Goal: Transaction & Acquisition: Purchase product/service

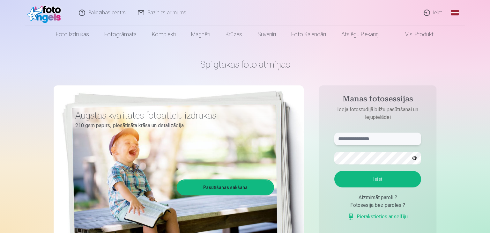
click at [366, 141] on input "text" at bounding box center [377, 139] width 87 height 13
type input "**********"
click at [334, 171] on button "Ieiet" at bounding box center [377, 179] width 87 height 17
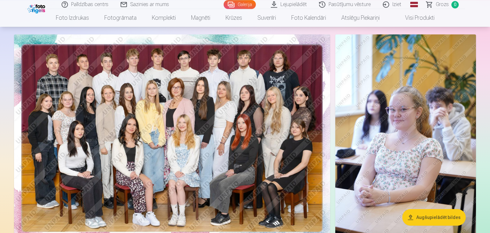
scroll to position [45, 0]
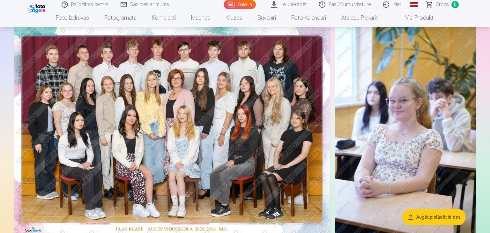
click at [281, 109] on img at bounding box center [172, 131] width 316 height 211
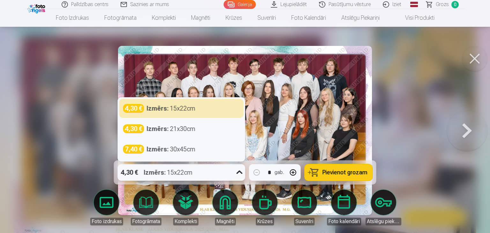
click at [201, 176] on div "4,30 € Izmērs : 15x22cm" at bounding box center [176, 172] width 116 height 17
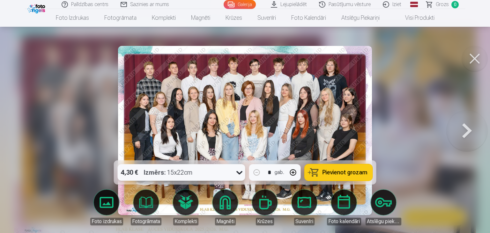
click at [201, 176] on div "4,30 € Izmērs : 15x22cm" at bounding box center [176, 172] width 116 height 17
click at [350, 176] on span "Pievienot grozam" at bounding box center [345, 173] width 45 height 6
click at [474, 58] on button at bounding box center [475, 59] width 26 height 26
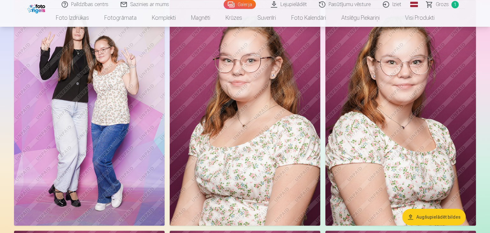
scroll to position [1266, 0]
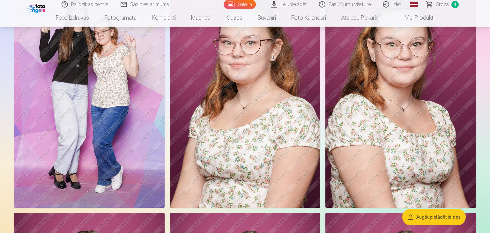
click at [441, 87] on img at bounding box center [400, 95] width 151 height 226
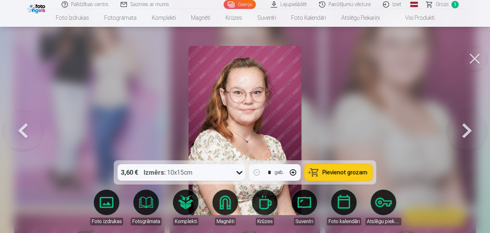
click at [483, 57] on button at bounding box center [475, 59] width 26 height 26
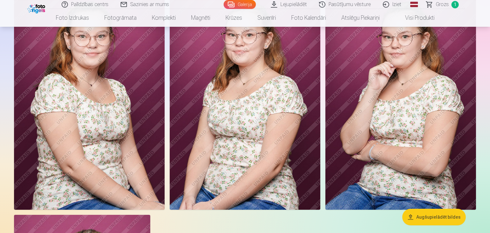
scroll to position [1490, 0]
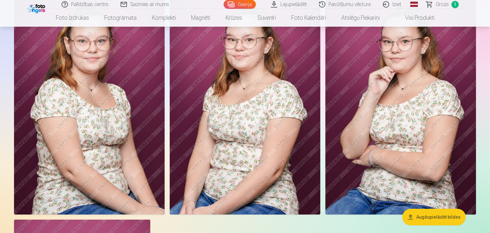
click at [103, 176] on img at bounding box center [89, 102] width 151 height 226
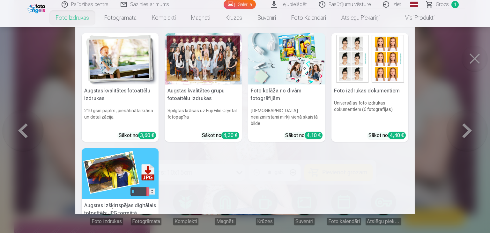
click at [129, 70] on img at bounding box center [120, 58] width 77 height 51
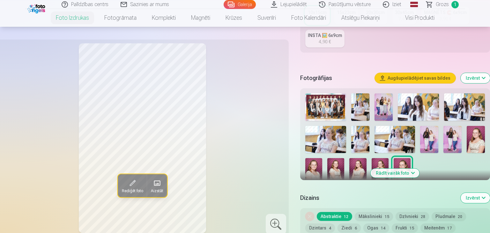
scroll to position [163, 0]
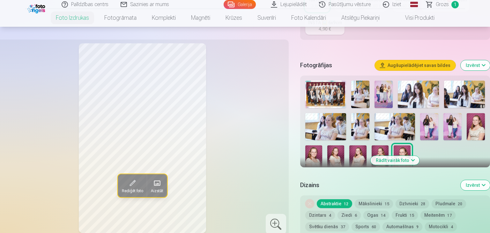
click at [334, 156] on img at bounding box center [335, 159] width 17 height 26
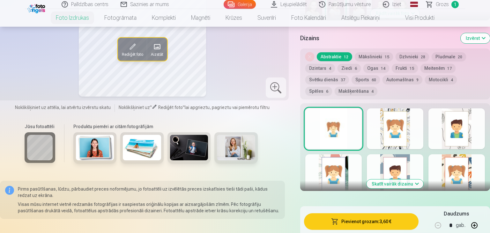
scroll to position [304, 0]
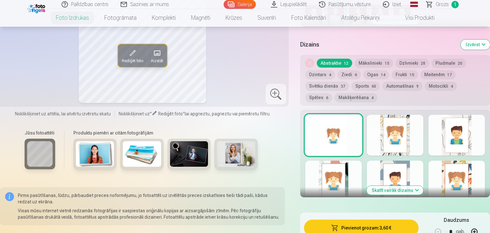
click at [408, 190] on button "Skatīt vairāk dizainu" at bounding box center [395, 190] width 57 height 9
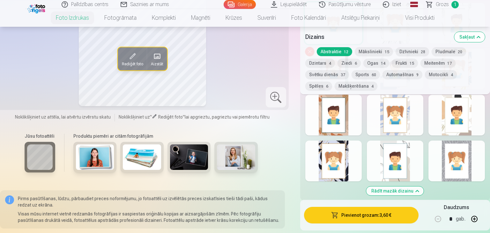
scroll to position [399, 0]
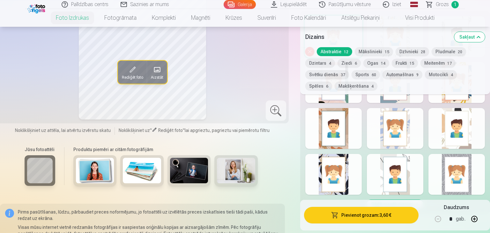
click at [371, 49] on button "Mākslinieki 15" at bounding box center [374, 51] width 38 height 9
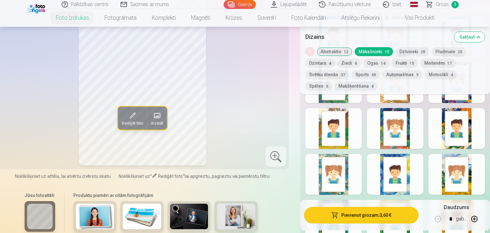
click at [450, 50] on button "Pludmale 20" at bounding box center [449, 51] width 34 height 9
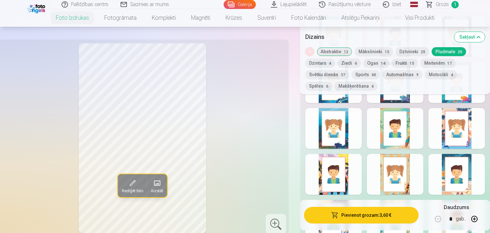
click at [327, 65] on button "Dzintars 4" at bounding box center [320, 63] width 30 height 9
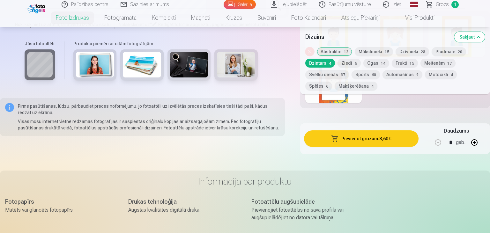
click at [352, 65] on button "Ziedi 6" at bounding box center [349, 63] width 23 height 9
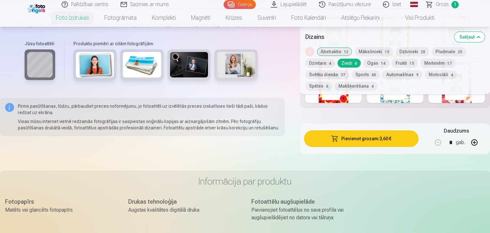
click at [371, 64] on button "Ogas 14" at bounding box center [376, 63] width 26 height 9
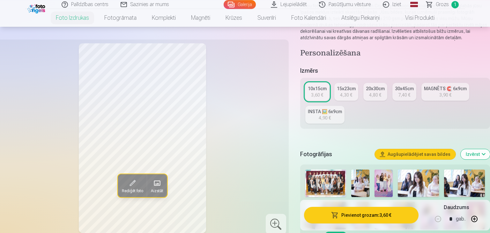
scroll to position [67, 0]
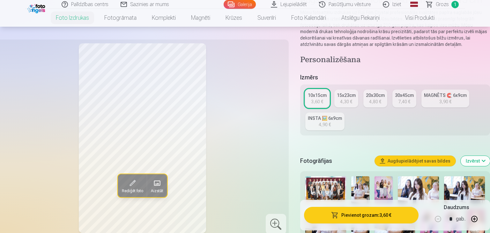
click at [370, 214] on button "Pievienot grozam : 3,60 €" at bounding box center [361, 215] width 115 height 17
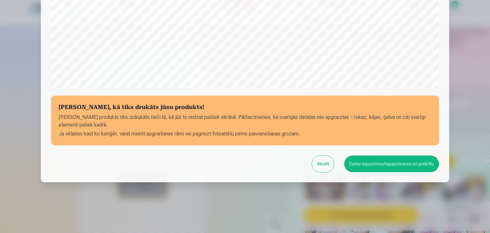
scroll to position [226, 0]
click at [331, 162] on button "Atcelt" at bounding box center [323, 164] width 22 height 17
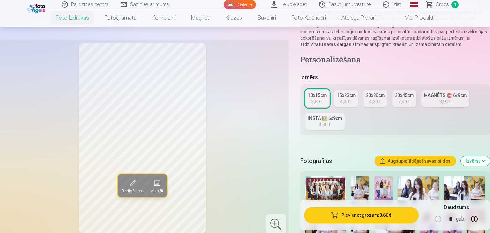
click at [251, 3] on link "Galerija" at bounding box center [240, 4] width 32 height 9
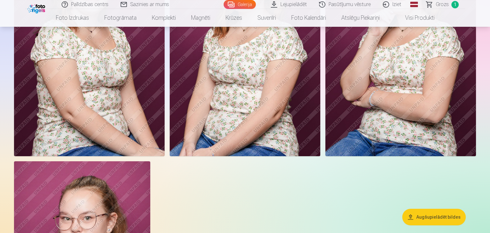
scroll to position [1526, 0]
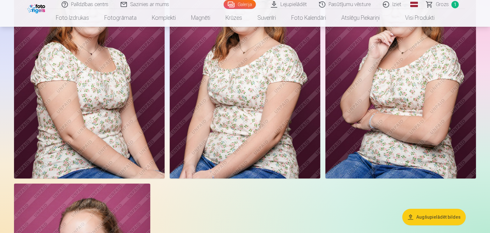
click at [133, 125] on img at bounding box center [89, 66] width 151 height 226
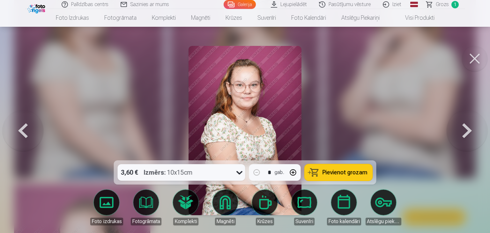
click at [336, 174] on span "Pievienot grozam" at bounding box center [345, 173] width 45 height 6
click at [472, 58] on button at bounding box center [475, 59] width 26 height 26
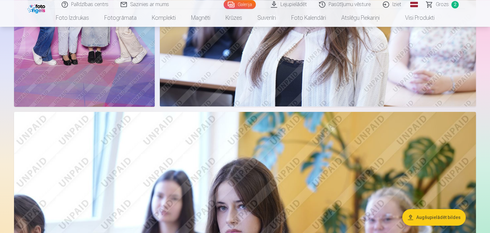
scroll to position [251, 0]
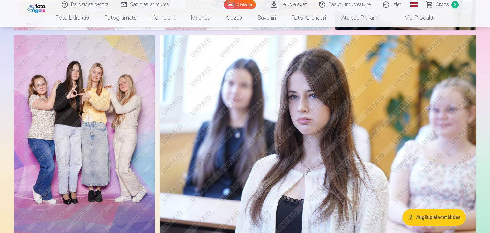
click at [116, 120] on img at bounding box center [84, 140] width 141 height 211
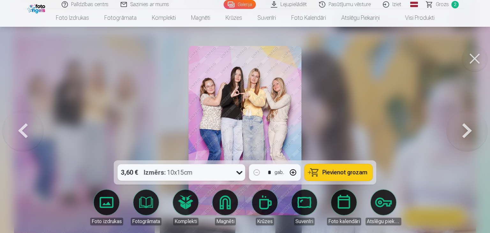
click at [348, 174] on span "Pievienot grozam" at bounding box center [345, 173] width 45 height 6
click at [473, 61] on button at bounding box center [475, 59] width 26 height 26
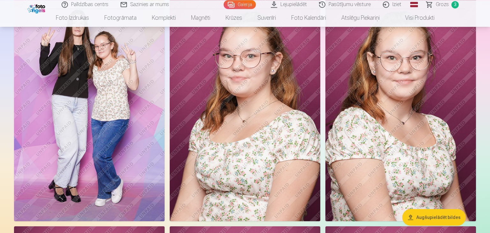
scroll to position [1239, 0]
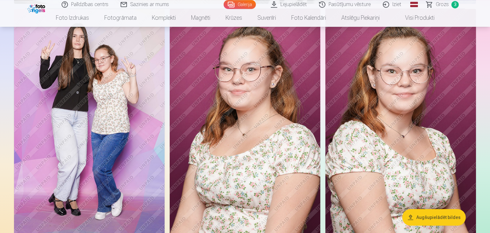
click at [378, 141] on img at bounding box center [400, 122] width 151 height 226
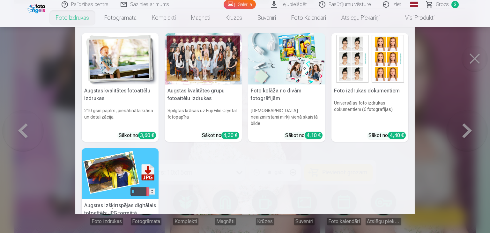
click at [124, 90] on h5 "Augstas kvalitātes fotoattēlu izdrukas" at bounding box center [120, 95] width 77 height 20
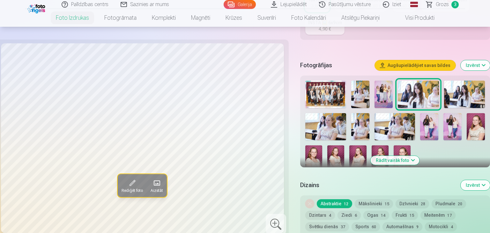
scroll to position [169, 0]
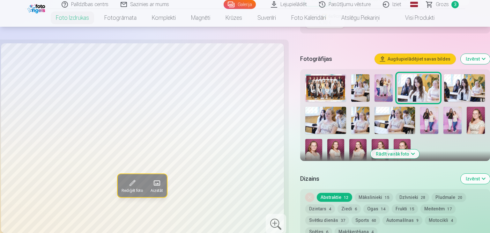
click at [312, 150] on img at bounding box center [313, 152] width 17 height 26
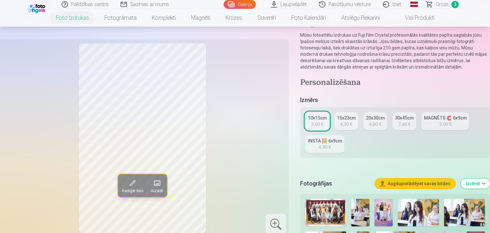
scroll to position [61, 0]
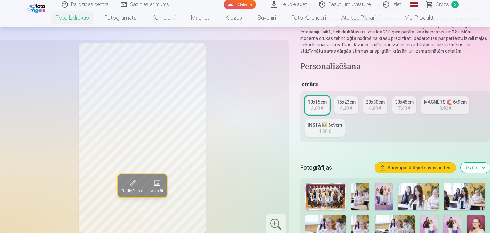
click at [346, 112] on link "15x23cm 4,30 €" at bounding box center [346, 105] width 24 height 18
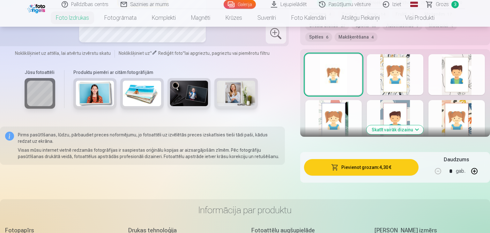
scroll to position [358, 0]
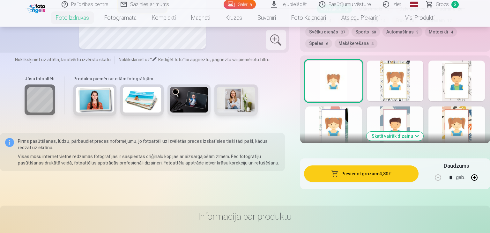
click at [412, 135] on button "Skatīt vairāk dizainu" at bounding box center [395, 136] width 57 height 9
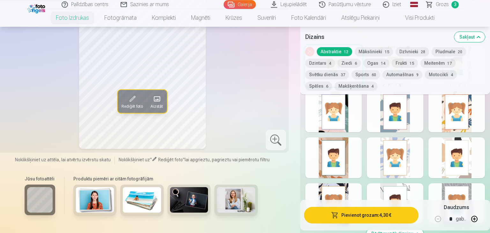
scroll to position [363, 0]
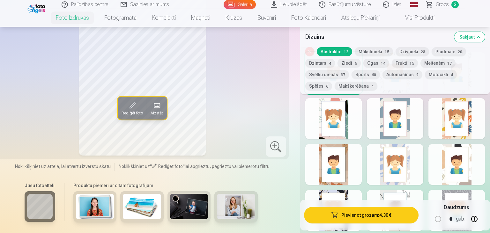
click at [379, 163] on div at bounding box center [395, 164] width 56 height 41
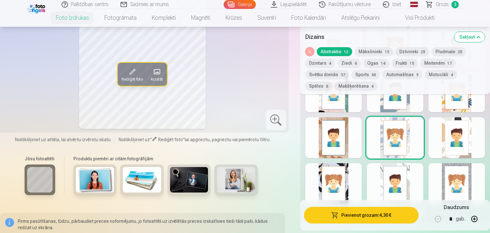
scroll to position [406, 0]
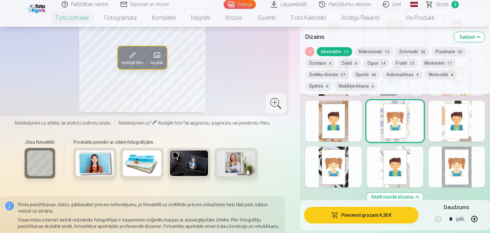
click at [415, 160] on div at bounding box center [395, 167] width 56 height 41
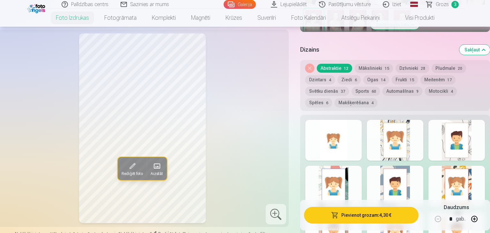
scroll to position [292, 0]
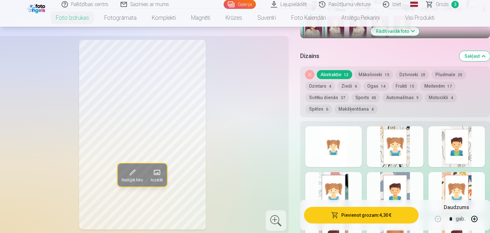
click at [405, 143] on div at bounding box center [395, 146] width 56 height 41
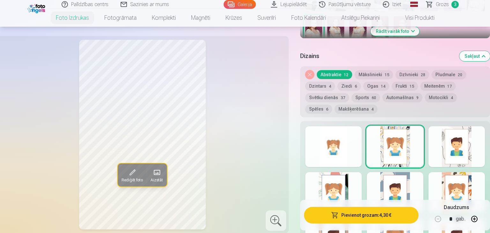
click at [458, 154] on div at bounding box center [457, 146] width 56 height 41
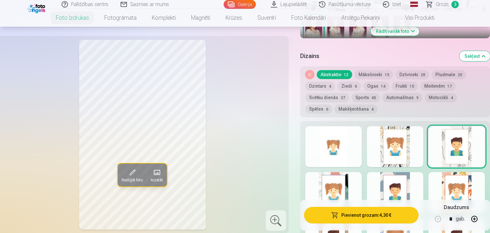
click at [332, 182] on div at bounding box center [333, 192] width 56 height 41
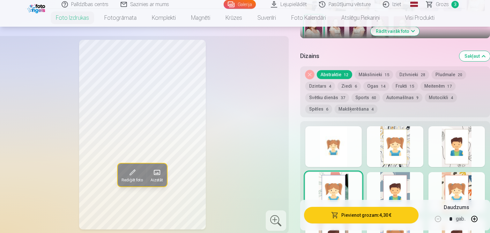
click at [379, 183] on div at bounding box center [395, 192] width 56 height 41
click at [443, 185] on div at bounding box center [457, 192] width 56 height 41
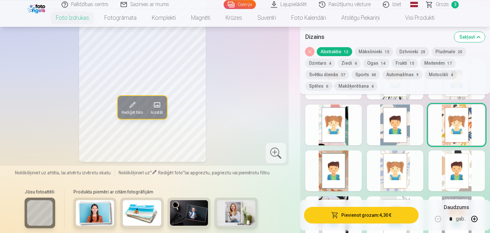
scroll to position [363, 0]
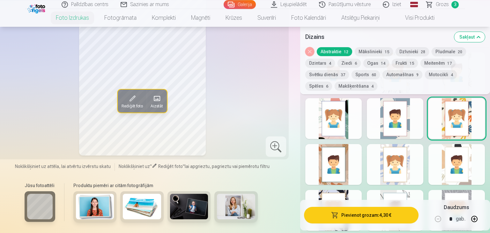
click at [338, 167] on div at bounding box center [333, 164] width 56 height 41
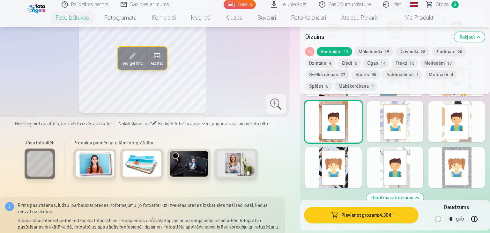
scroll to position [392, 0]
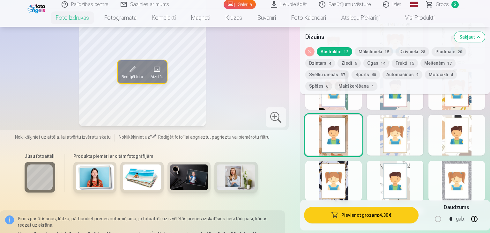
click at [391, 131] on div at bounding box center [395, 135] width 56 height 41
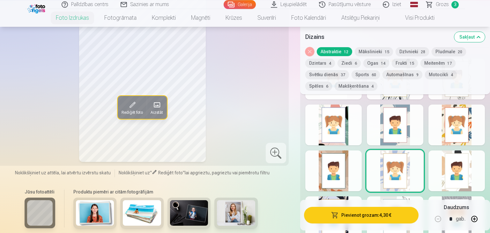
scroll to position [389, 0]
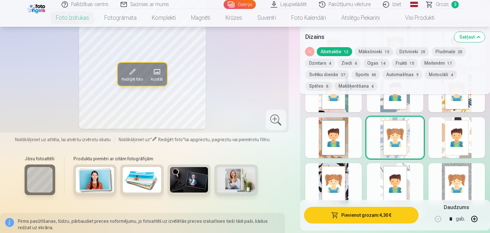
click at [460, 130] on div at bounding box center [457, 137] width 56 height 41
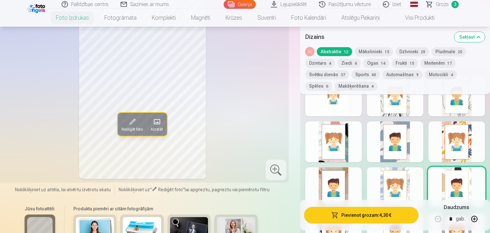
scroll to position [346, 0]
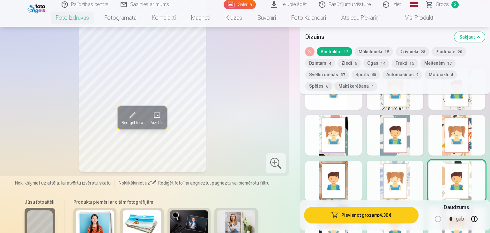
click at [406, 140] on div at bounding box center [395, 135] width 56 height 41
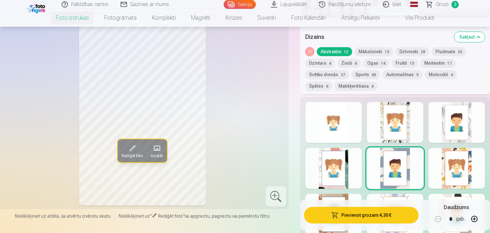
scroll to position [306, 0]
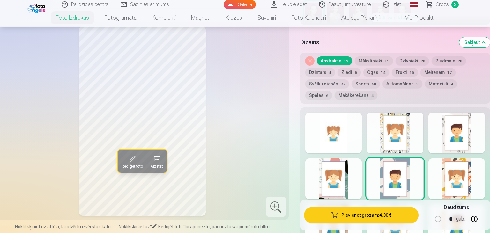
click at [374, 64] on button "Mākslinieki 15" at bounding box center [374, 60] width 38 height 9
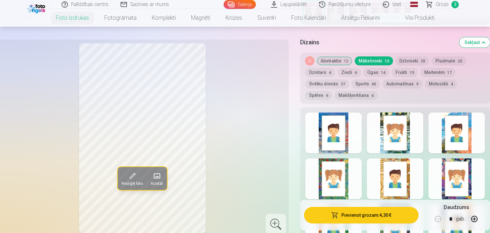
click at [402, 64] on button "Dzīvnieki 28" at bounding box center [413, 60] width 34 height 9
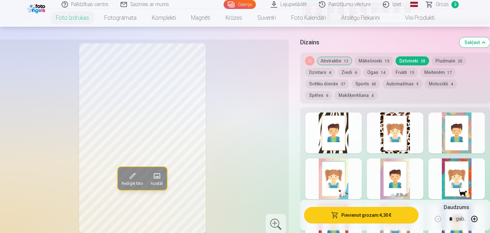
click at [433, 62] on button "Pludmale 20" at bounding box center [449, 60] width 34 height 9
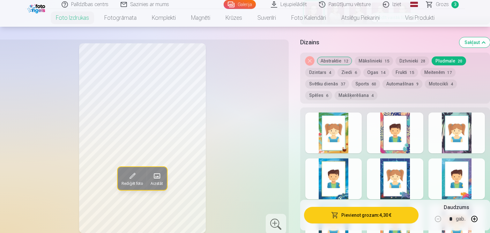
click at [435, 70] on button "Meitenēm 17" at bounding box center [438, 72] width 35 height 9
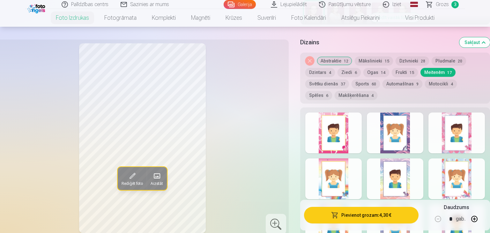
click at [354, 140] on div at bounding box center [333, 133] width 56 height 41
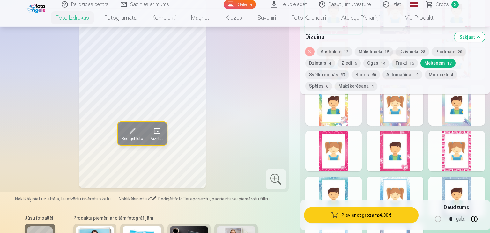
scroll to position [415, 0]
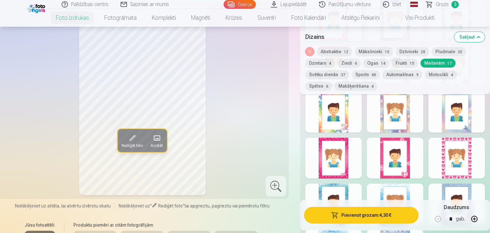
click at [453, 149] on div at bounding box center [457, 158] width 56 height 41
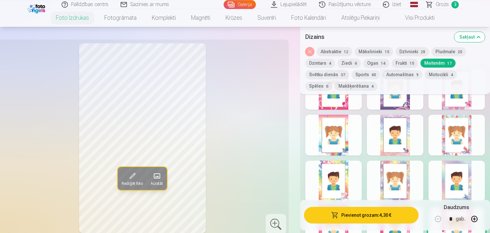
scroll to position [311, 0]
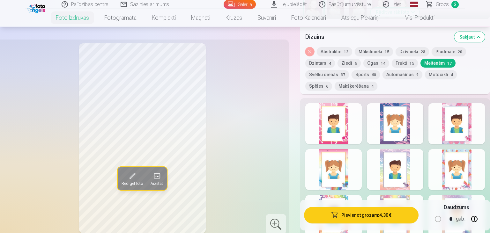
click at [393, 216] on button "Pievienot grozam : 4,30 €" at bounding box center [361, 215] width 115 height 17
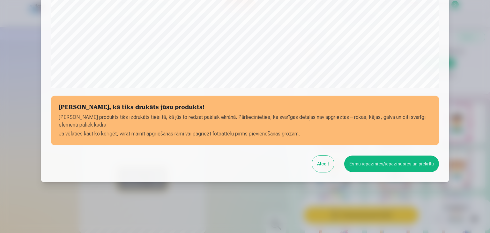
scroll to position [226, 0]
click at [414, 166] on button "Esmu iepazinies/iepazinusies un piekrītu" at bounding box center [391, 164] width 95 height 17
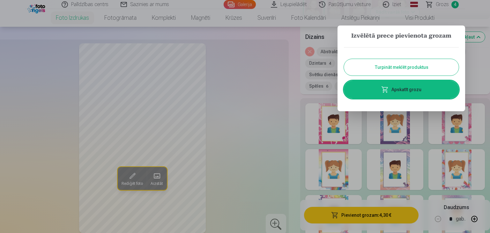
click at [442, 64] on button "Turpināt meklēt produktus" at bounding box center [401, 67] width 115 height 17
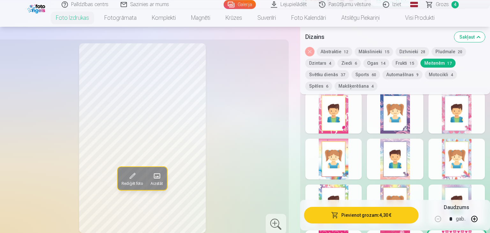
scroll to position [318, 0]
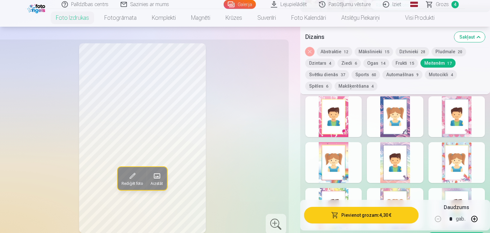
click at [438, 4] on span "Grozs" at bounding box center [442, 5] width 13 height 8
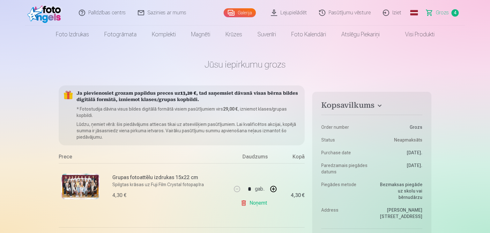
click at [238, 11] on link "Galerija" at bounding box center [240, 12] width 32 height 9
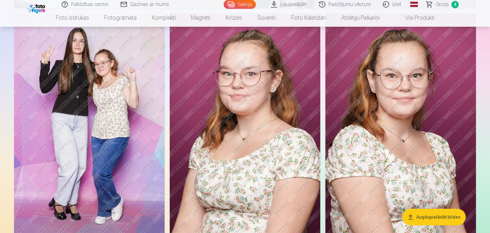
scroll to position [1230, 0]
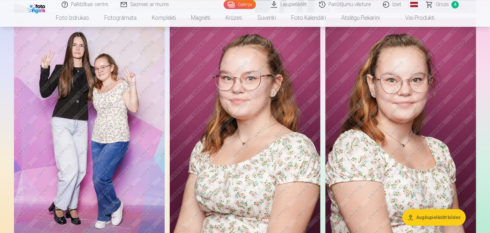
click at [288, 112] on img at bounding box center [245, 131] width 151 height 226
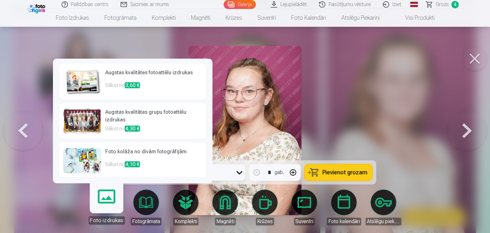
click at [168, 80] on h6 "Augstas kvalitātes fotoattēlu izdrukas" at bounding box center [153, 75] width 97 height 13
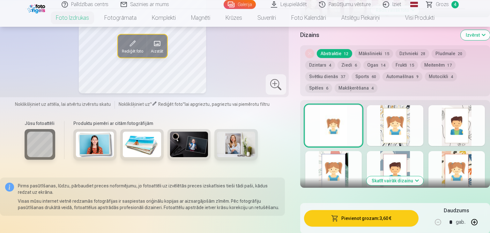
scroll to position [304, 0]
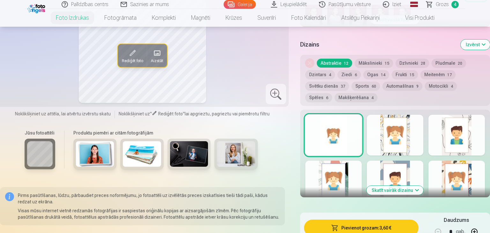
click at [465, 128] on div at bounding box center [457, 135] width 56 height 41
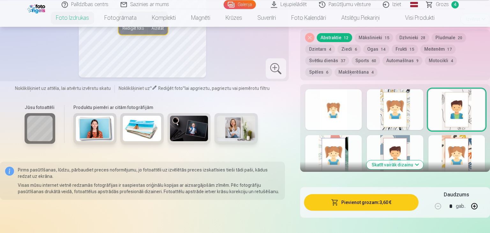
scroll to position [336, 0]
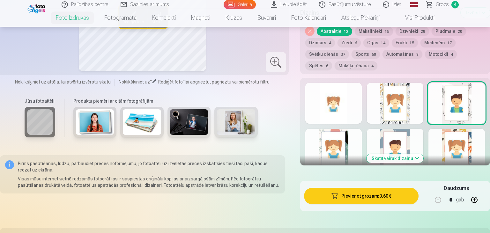
click at [427, 45] on button "Meitenēm 17" at bounding box center [438, 42] width 35 height 9
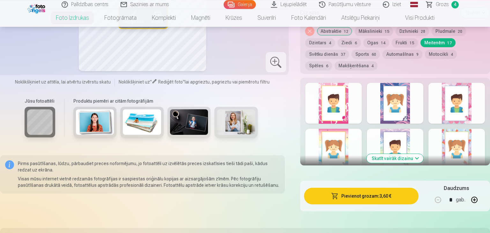
click at [332, 61] on button "Spēles 6" at bounding box center [318, 65] width 27 height 9
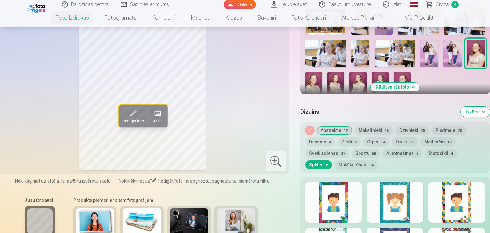
scroll to position [249, 0]
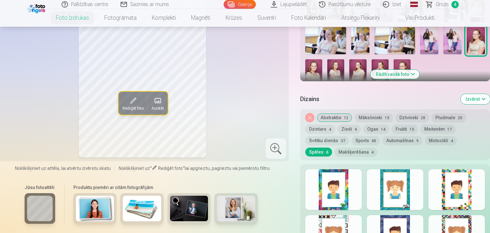
click at [346, 132] on button "Ziedi 6" at bounding box center [349, 129] width 23 height 9
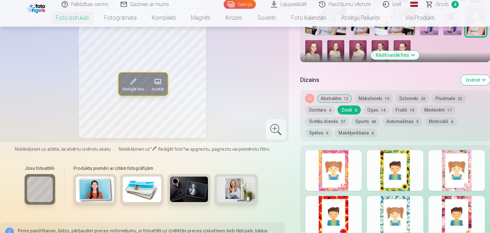
scroll to position [272, 0]
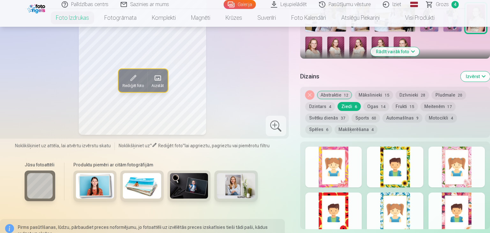
click at [456, 177] on div at bounding box center [457, 167] width 56 height 41
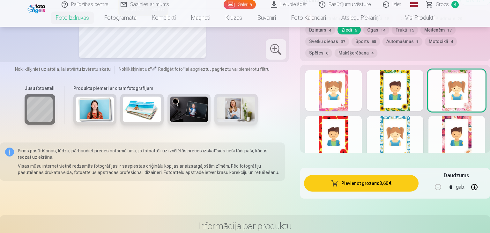
scroll to position [368, 0]
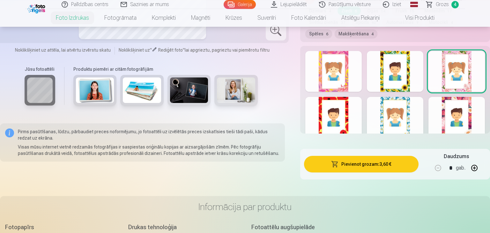
click at [386, 162] on button "Pievienot grozam : 3,60 €" at bounding box center [361, 164] width 115 height 17
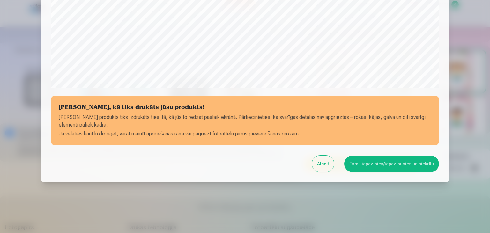
scroll to position [226, 0]
click at [405, 158] on button "Esmu iepazinies/iepazinusies un piekrītu" at bounding box center [391, 164] width 95 height 17
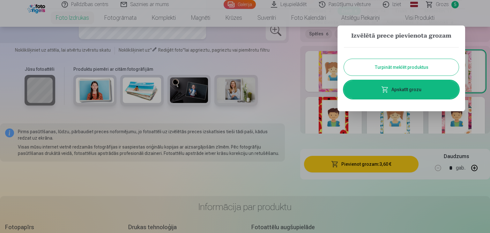
click at [424, 89] on link "Apskatīt grozu" at bounding box center [401, 90] width 115 height 18
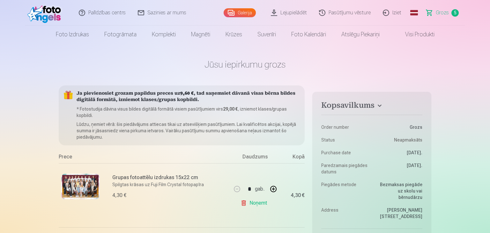
click at [241, 12] on link "Galerija" at bounding box center [240, 12] width 32 height 9
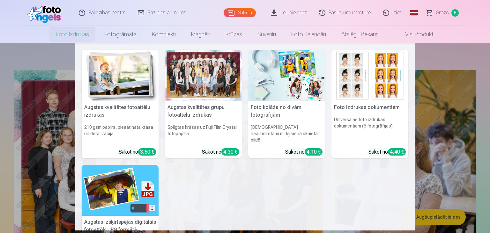
click at [388, 76] on img at bounding box center [370, 75] width 77 height 51
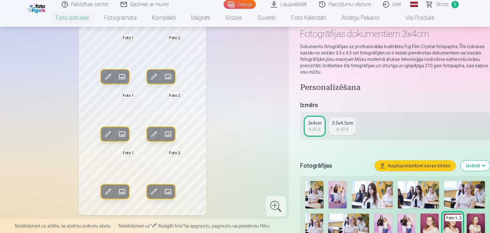
scroll to position [36, 0]
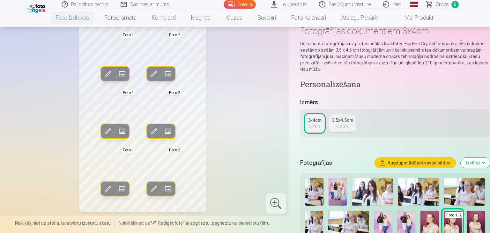
click at [152, 76] on span at bounding box center [154, 74] width 10 height 10
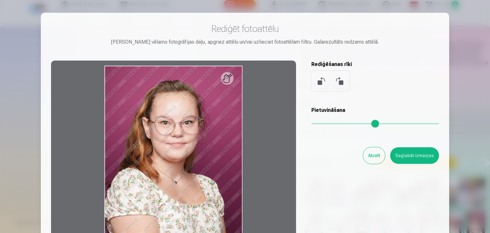
click at [377, 155] on button "Atcelt" at bounding box center [374, 155] width 22 height 17
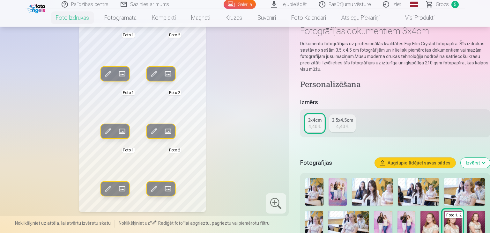
scroll to position [60, 0]
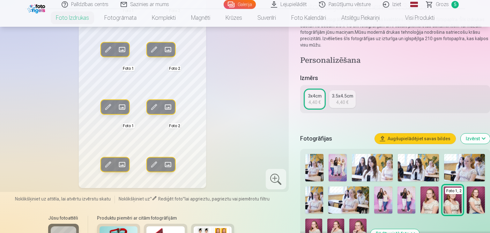
click at [480, 201] on img at bounding box center [476, 200] width 18 height 27
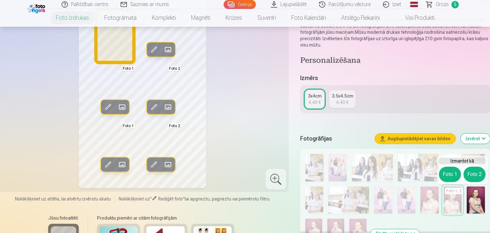
click at [451, 173] on button "Foto 1" at bounding box center [450, 174] width 22 height 15
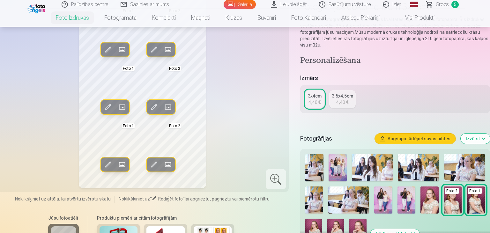
click at [477, 200] on img at bounding box center [476, 200] width 18 height 27
click at [478, 118] on div "Izmērs 3x4cm 4,40 € 3.5x4.5cm 4,40 €" at bounding box center [395, 97] width 190 height 47
click at [316, 221] on img at bounding box center [313, 232] width 17 height 26
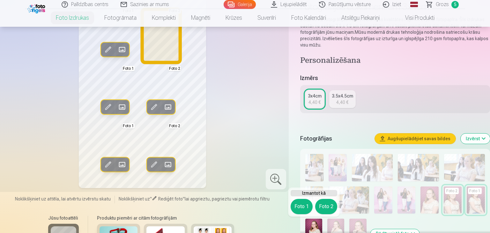
click at [326, 207] on button "Foto 2" at bounding box center [326, 206] width 22 height 15
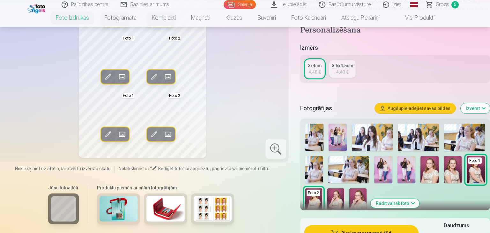
scroll to position [97, 0]
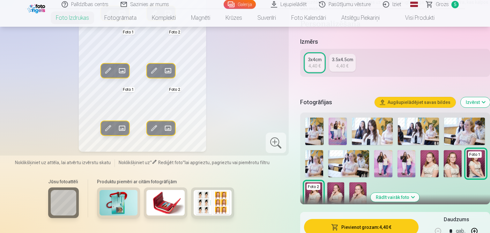
click at [437, 157] on img at bounding box center [430, 163] width 18 height 27
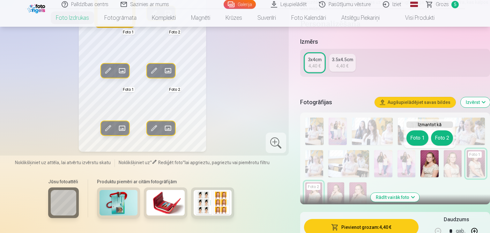
click at [419, 134] on button "Foto 1" at bounding box center [418, 138] width 22 height 15
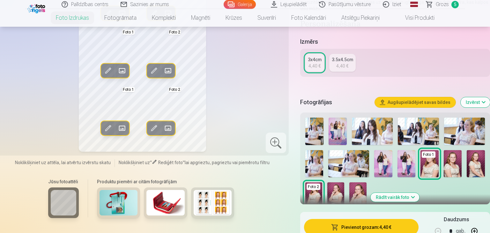
click at [452, 158] on img at bounding box center [453, 163] width 18 height 27
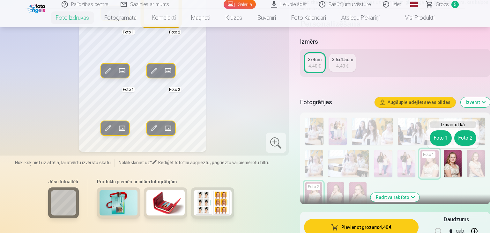
click at [463, 137] on button "Foto 2" at bounding box center [465, 138] width 22 height 15
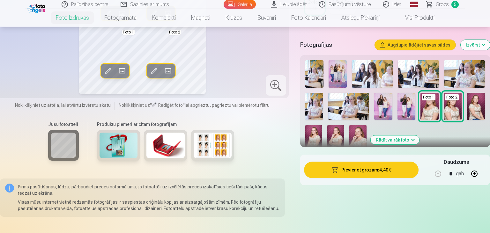
scroll to position [157, 0]
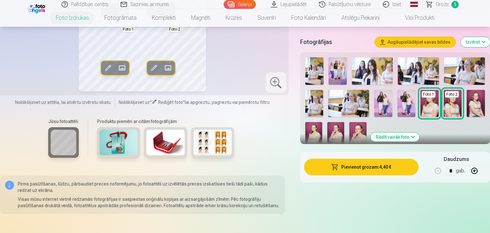
click at [390, 168] on button "Pievienot grozam : 4,40 €" at bounding box center [361, 167] width 115 height 17
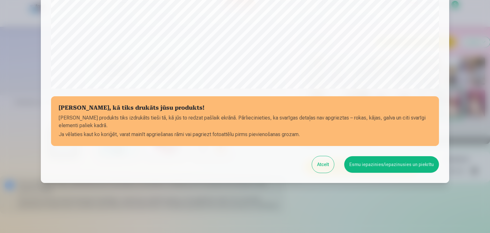
scroll to position [226, 0]
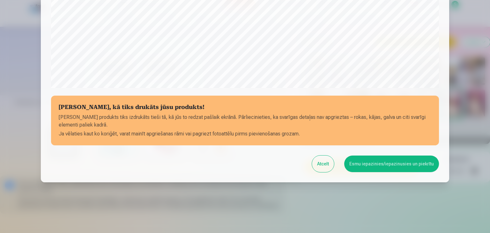
click at [395, 168] on button "Esmu iepazinies/iepazinusies un piekrītu" at bounding box center [391, 164] width 95 height 17
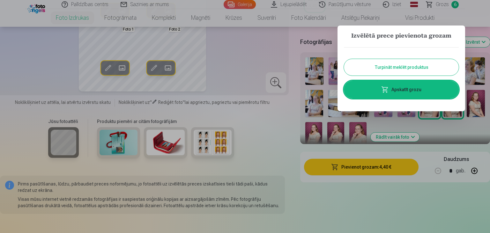
click at [435, 66] on button "Turpināt meklēt produktus" at bounding box center [401, 67] width 115 height 17
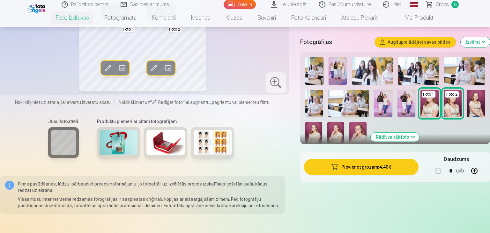
click at [247, 5] on link "Galerija" at bounding box center [240, 4] width 32 height 9
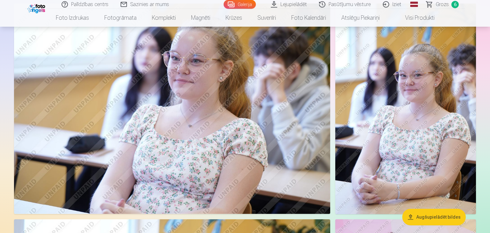
scroll to position [808, 0]
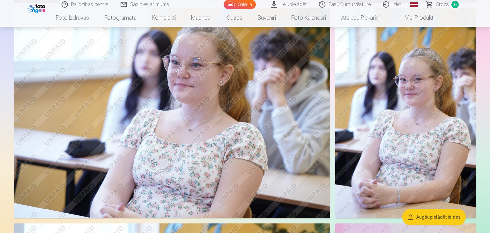
click at [422, 98] on img at bounding box center [405, 113] width 141 height 211
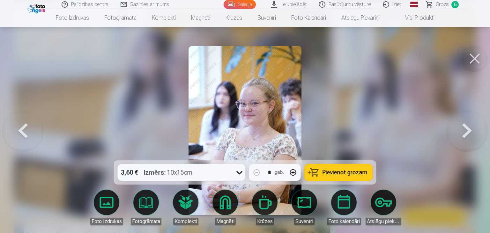
click at [333, 172] on span "Pievienot grozam" at bounding box center [345, 173] width 45 height 6
click at [472, 59] on button at bounding box center [475, 59] width 26 height 26
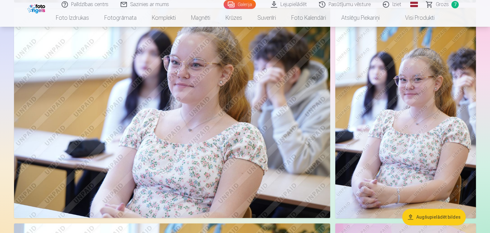
click at [444, 66] on img at bounding box center [405, 113] width 141 height 211
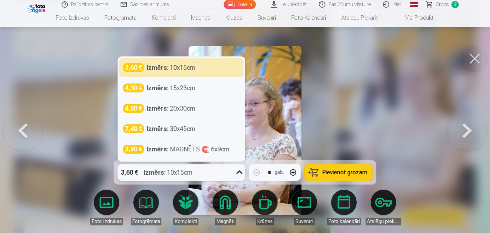
click at [230, 169] on div "3,60 € Izmērs : 10x15cm" at bounding box center [176, 172] width 116 height 17
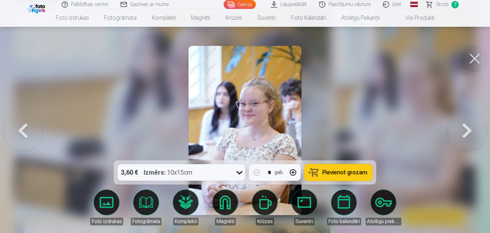
click at [372, 76] on div at bounding box center [245, 116] width 490 height 233
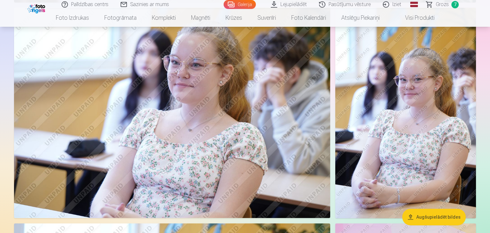
click at [449, 6] on span "Grozs" at bounding box center [442, 5] width 13 height 8
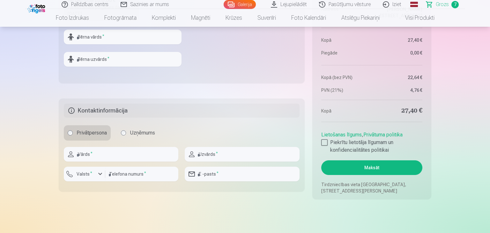
scroll to position [692, 0]
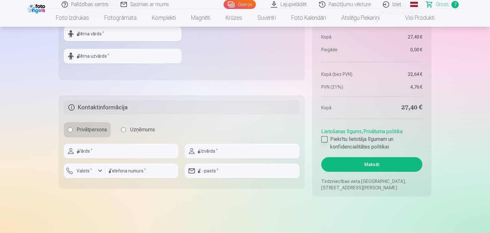
click at [322, 141] on div at bounding box center [324, 139] width 6 height 6
click at [348, 163] on button "Maksāt" at bounding box center [371, 164] width 101 height 15
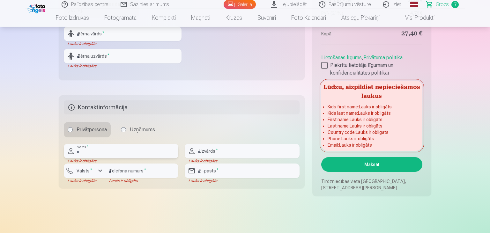
click at [93, 155] on input "text" at bounding box center [121, 151] width 115 height 15
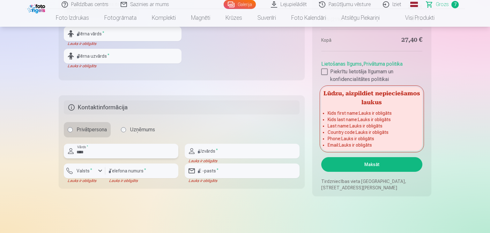
type input "****"
click at [214, 144] on input "text" at bounding box center [242, 151] width 115 height 15
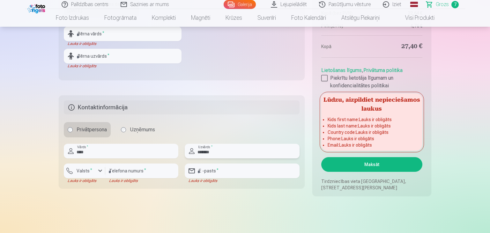
type input "*******"
click at [141, 172] on input "number" at bounding box center [141, 171] width 73 height 15
click at [93, 172] on label "Valsts *" at bounding box center [84, 171] width 21 height 6
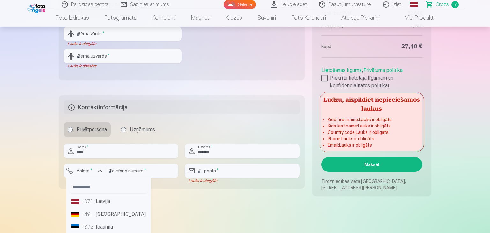
click at [107, 202] on li "+371 Latvija" at bounding box center [108, 201] width 79 height 13
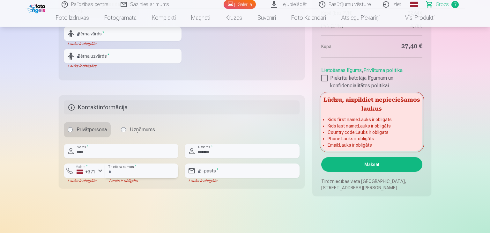
click at [143, 168] on input "number" at bounding box center [141, 171] width 73 height 15
type input "*"
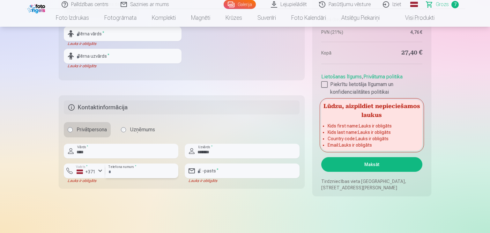
type input "********"
click at [213, 166] on input "email" at bounding box center [242, 171] width 115 height 15
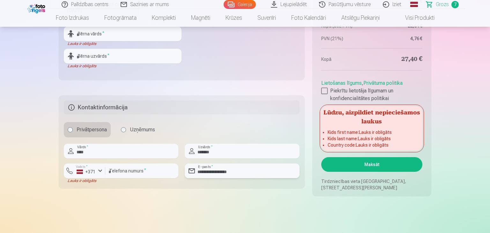
type input "**********"
click at [68, 132] on label "Privātpersona" at bounding box center [87, 129] width 47 height 15
click at [375, 164] on button "Maksāt" at bounding box center [371, 164] width 101 height 15
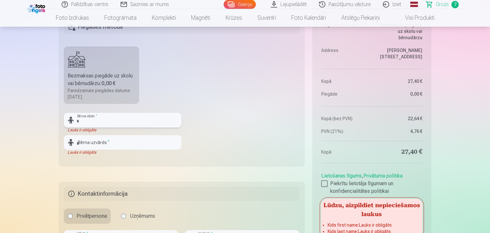
scroll to position [552, 0]
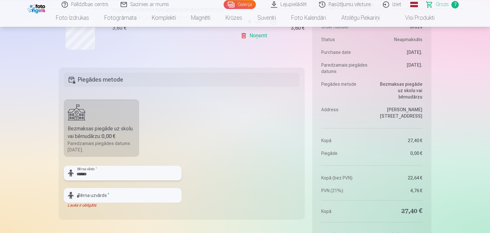
type input "*****"
click at [116, 198] on input "text" at bounding box center [123, 195] width 118 height 15
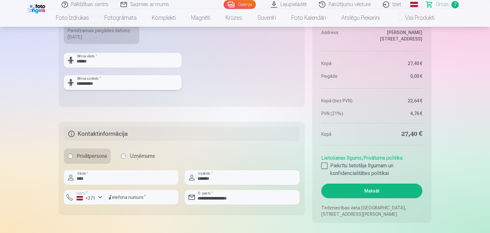
scroll to position [662, 0]
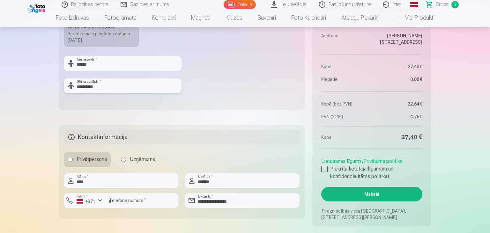
type input "**********"
click at [383, 193] on button "Maksāt" at bounding box center [371, 194] width 101 height 15
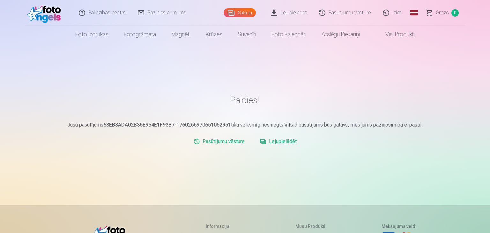
click at [288, 141] on link "Lejupielādēt" at bounding box center [279, 141] width 42 height 13
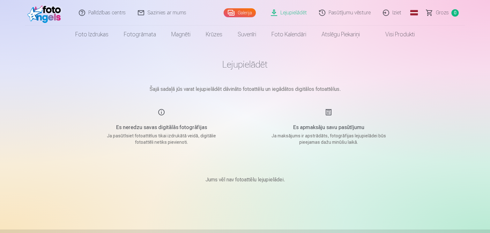
click at [296, 11] on link "Lejupielādēt" at bounding box center [289, 13] width 48 height 26
click at [248, 11] on link "Galerija" at bounding box center [240, 12] width 32 height 9
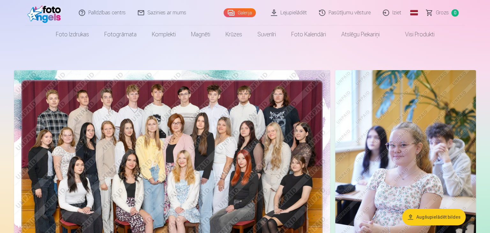
click at [447, 14] on span "Grozs" at bounding box center [442, 13] width 13 height 8
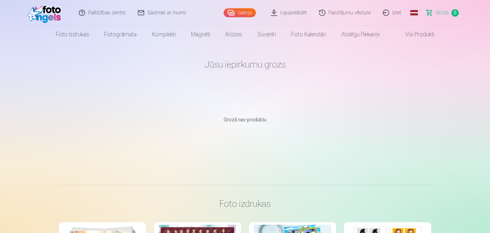
click at [396, 15] on link "Iziet" at bounding box center [392, 13] width 31 height 26
